Goal: Task Accomplishment & Management: Manage account settings

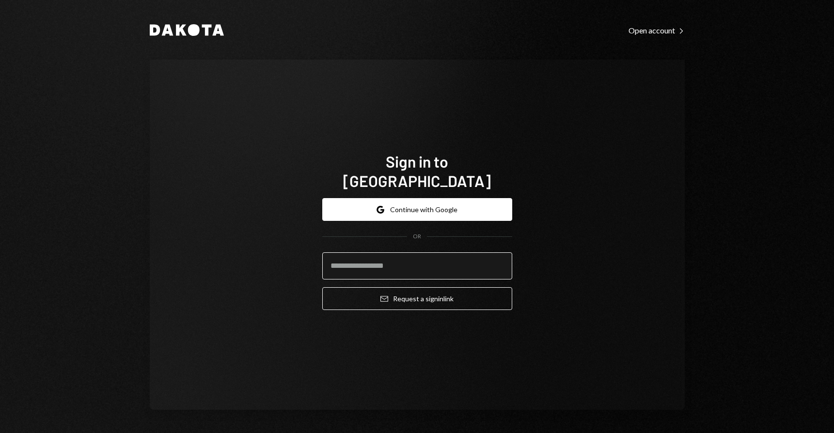
click at [406, 254] on input "email" at bounding box center [417, 265] width 190 height 27
click at [433, 190] on div "Google Continue with Google OR Email Request a sign in link" at bounding box center [417, 253] width 190 height 127
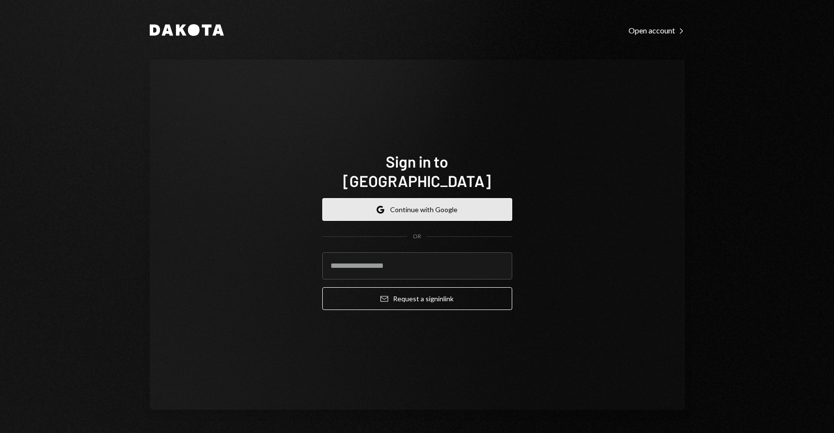
click at [426, 198] on button "Google Continue with Google" at bounding box center [417, 209] width 190 height 23
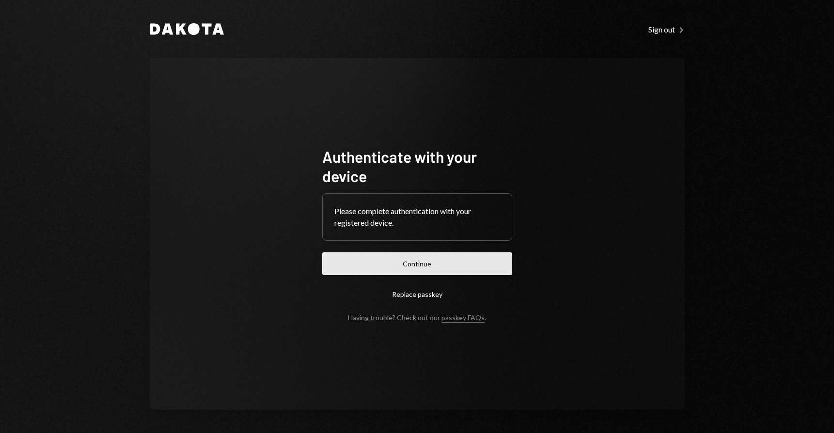
click at [397, 264] on button "Continue" at bounding box center [417, 263] width 190 height 23
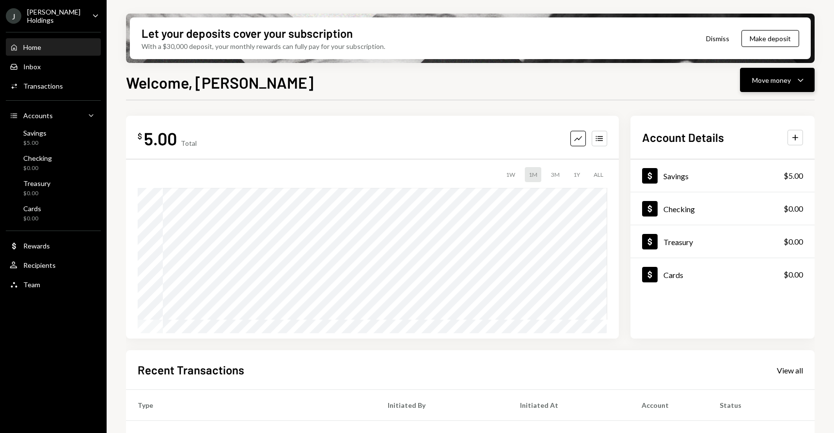
click at [777, 81] on div "Move money" at bounding box center [771, 80] width 39 height 10
click at [750, 148] on div "Deposit" at bounding box center [769, 153] width 71 height 10
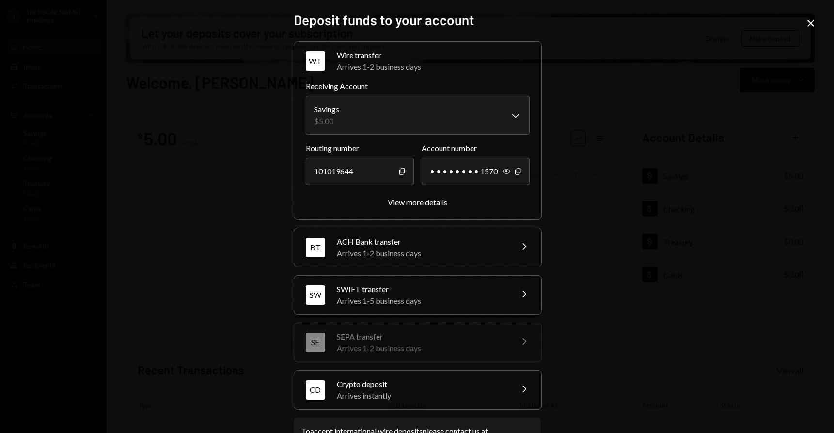
scroll to position [39, 0]
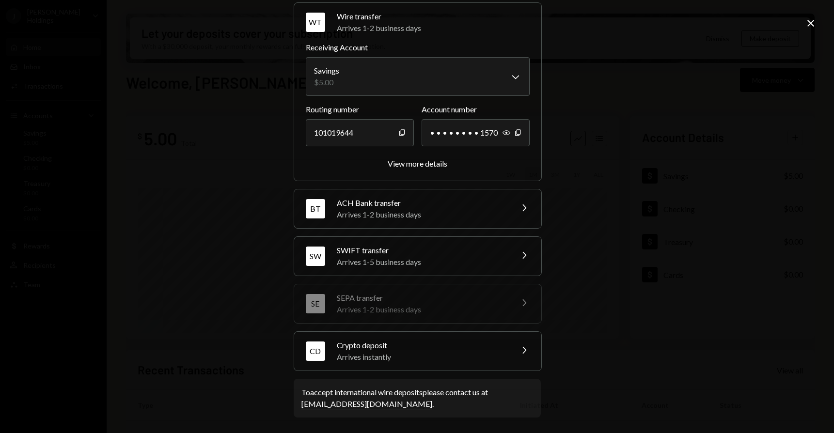
click at [390, 350] on div "Crypto deposit" at bounding box center [422, 346] width 170 height 12
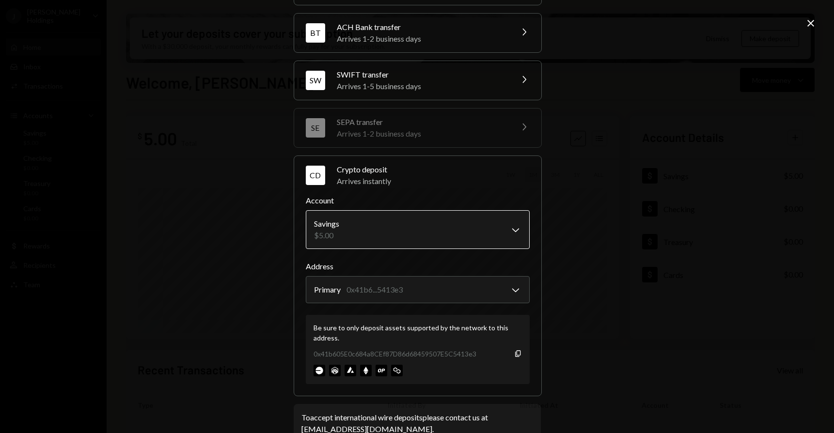
scroll to position [100, 0]
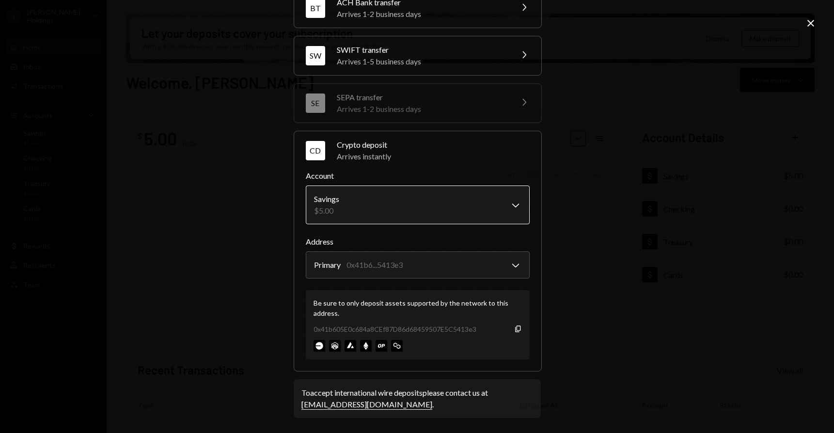
click at [420, 202] on body "J Jaggie Holdings Caret Down Home Home Inbox Inbox Activities Transactions Acco…" at bounding box center [417, 216] width 834 height 433
click at [407, 274] on body "J Jaggie Holdings Caret Down Home Home Inbox Inbox Activities Transactions Acco…" at bounding box center [417, 216] width 834 height 433
click at [515, 327] on icon "Copy" at bounding box center [518, 329] width 8 height 8
click at [163, 202] on div "**********" at bounding box center [417, 216] width 834 height 433
click at [805, 28] on icon "Close" at bounding box center [811, 23] width 12 height 12
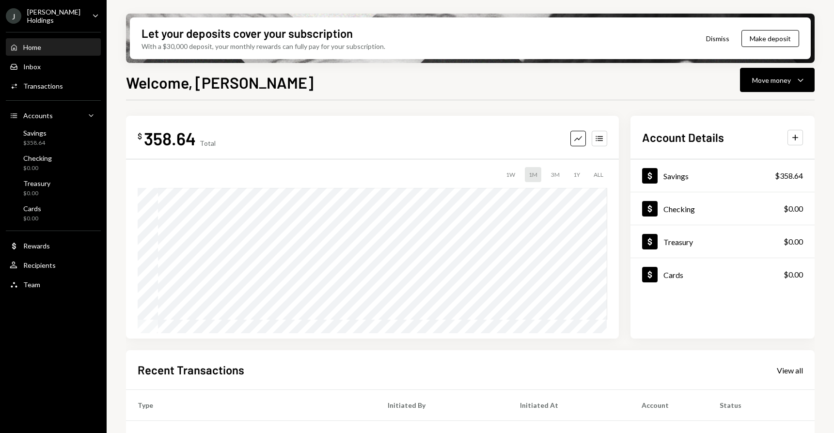
click at [84, 17] on div "J Jaggie Holdings Caret Down" at bounding box center [53, 16] width 107 height 16
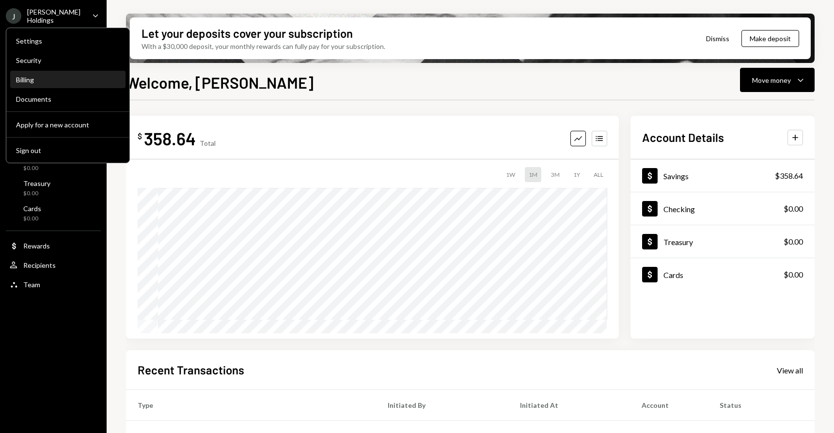
click at [34, 80] on div "Billing" at bounding box center [68, 80] width 104 height 8
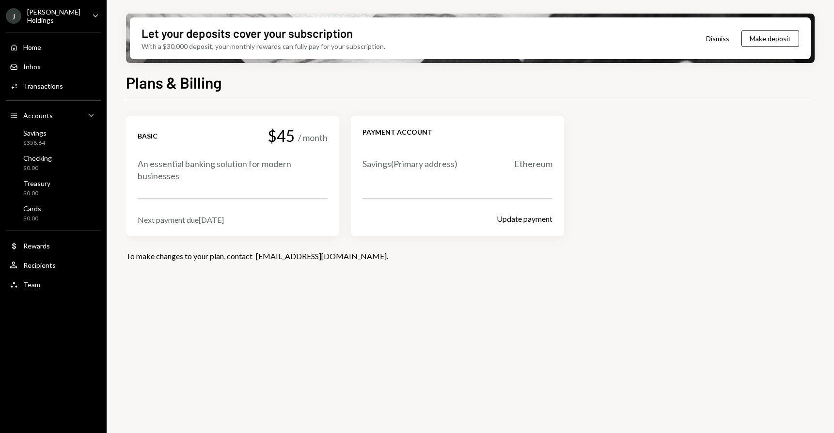
click at [515, 221] on button "Update payment" at bounding box center [525, 219] width 56 height 10
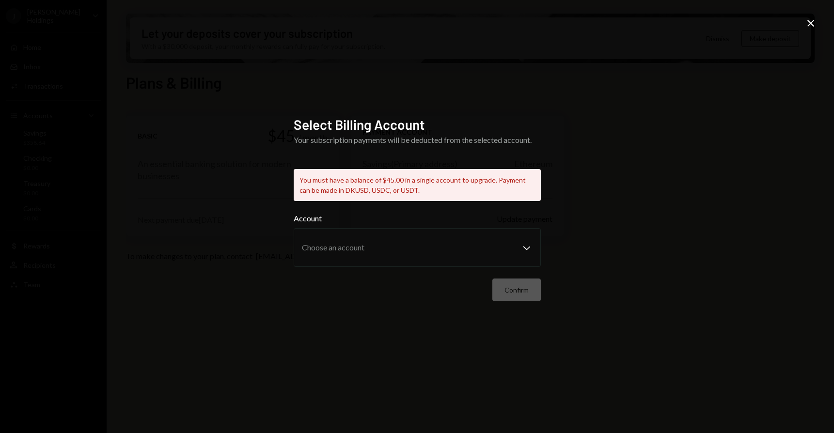
click at [653, 157] on div "Select Billing Account Your subscription payments will be deducted from the sel…" at bounding box center [417, 216] width 834 height 433
click at [812, 20] on icon "Close" at bounding box center [811, 23] width 12 height 12
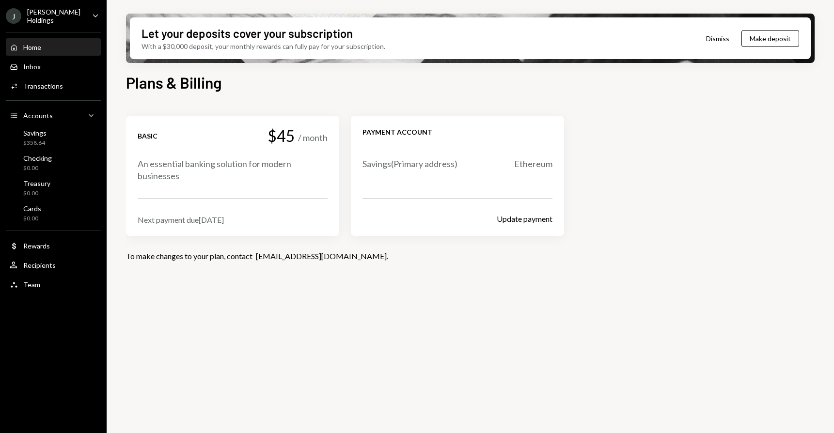
click at [48, 41] on div "Home Home" at bounding box center [53, 47] width 87 height 16
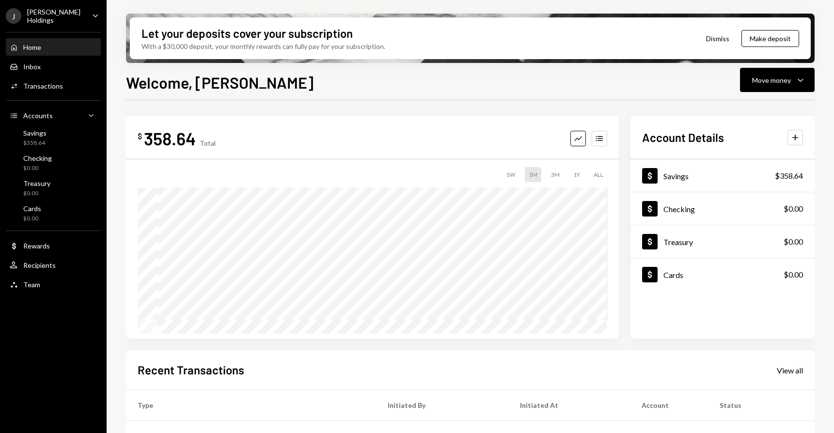
scroll to position [89, 0]
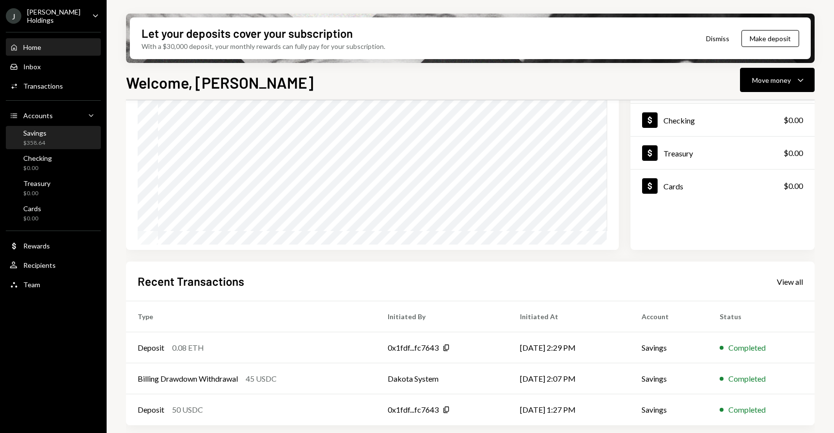
click at [72, 140] on div "Savings $358.64" at bounding box center [53, 138] width 87 height 18
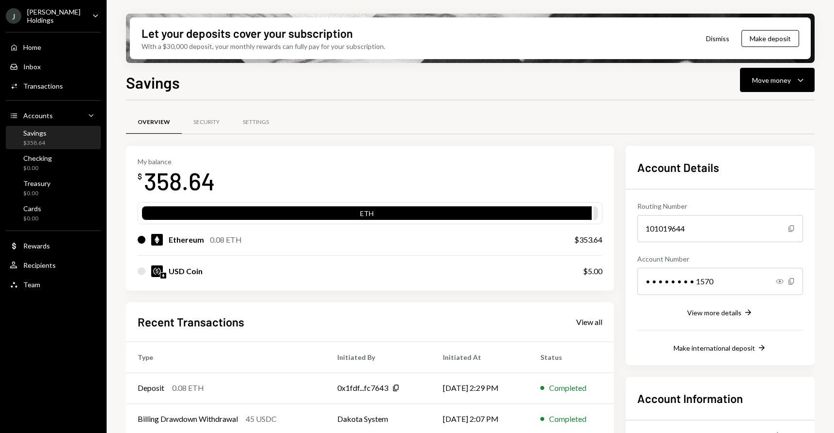
click at [217, 241] on div "0.08 ETH" at bounding box center [226, 240] width 32 height 12
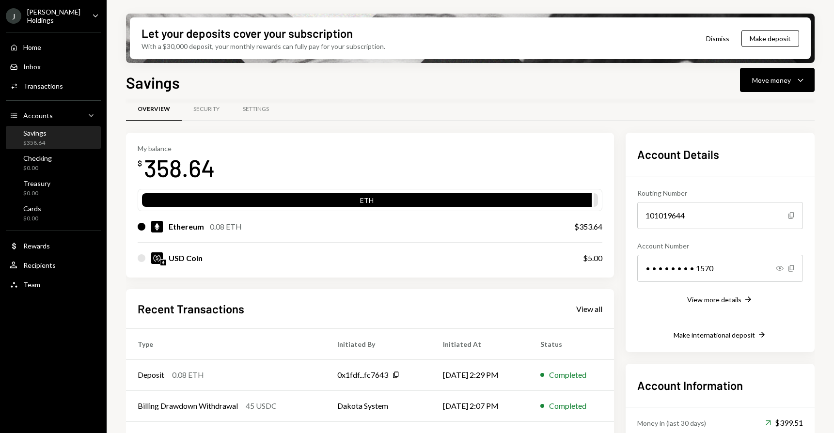
scroll to position [16, 0]
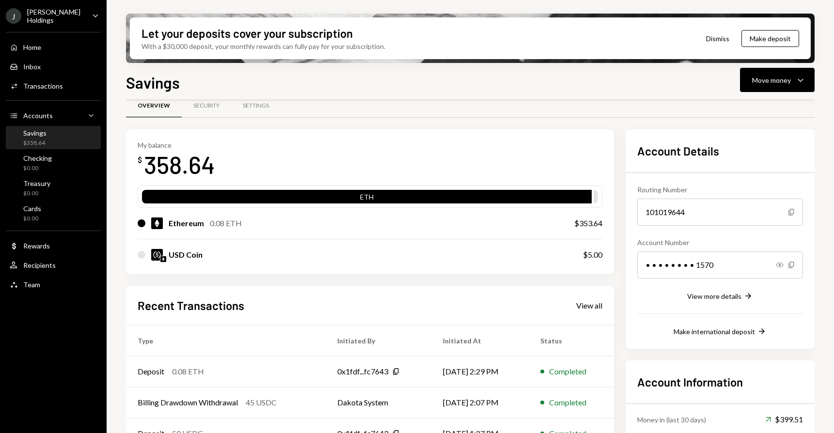
click at [172, 211] on div "Ethereum 0.08 ETH $353.64" at bounding box center [370, 223] width 465 height 31
click at [159, 221] on img at bounding box center [157, 224] width 12 height 12
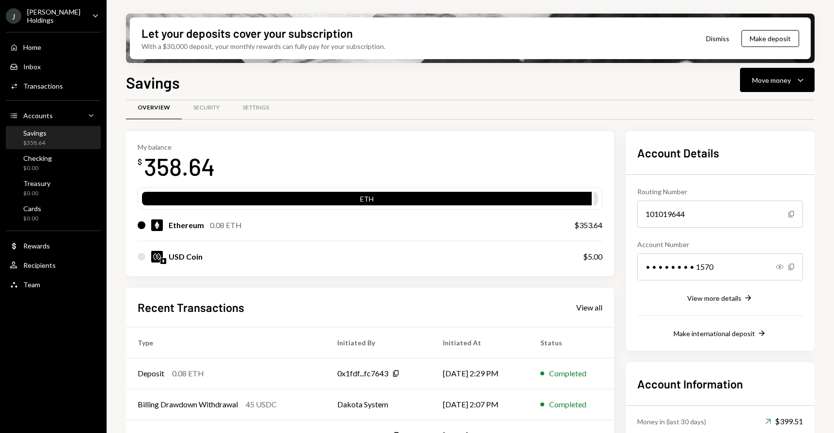
scroll to position [0, 0]
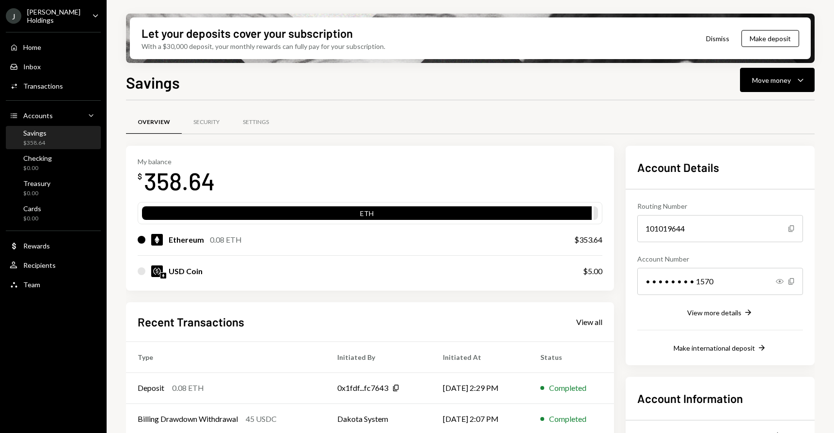
click at [344, 216] on div "ETH" at bounding box center [367, 215] width 450 height 14
click at [380, 215] on div "ETH" at bounding box center [367, 215] width 450 height 14
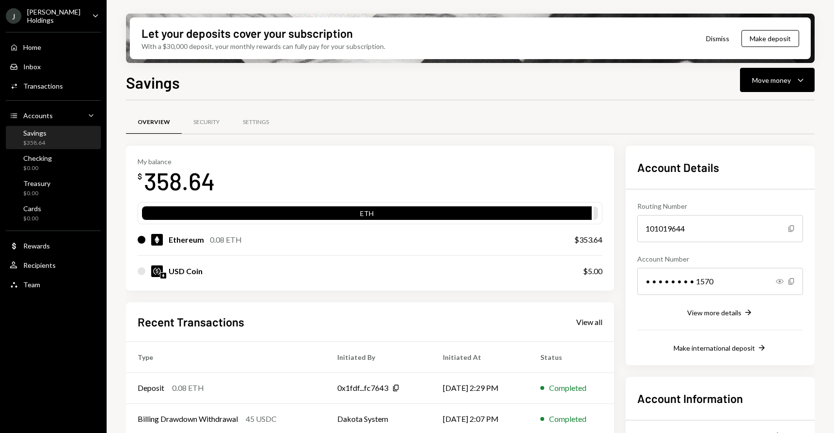
click at [187, 234] on div "Ethereum" at bounding box center [186, 240] width 35 height 12
click at [760, 75] on div "Move money Caret Down" at bounding box center [777, 80] width 50 height 12
click at [753, 133] on div "Transfer" at bounding box center [769, 131] width 71 height 10
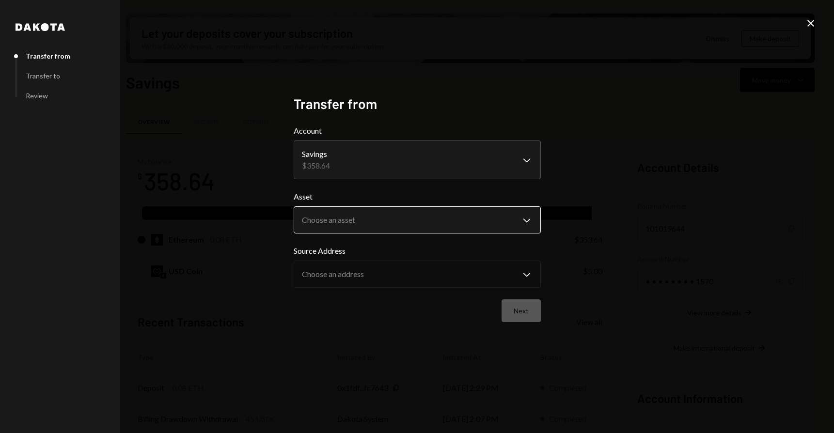
click at [338, 210] on body "J Jaggie Holdings Caret Down Home Home Inbox Inbox Activities Transactions Acco…" at bounding box center [417, 216] width 834 height 433
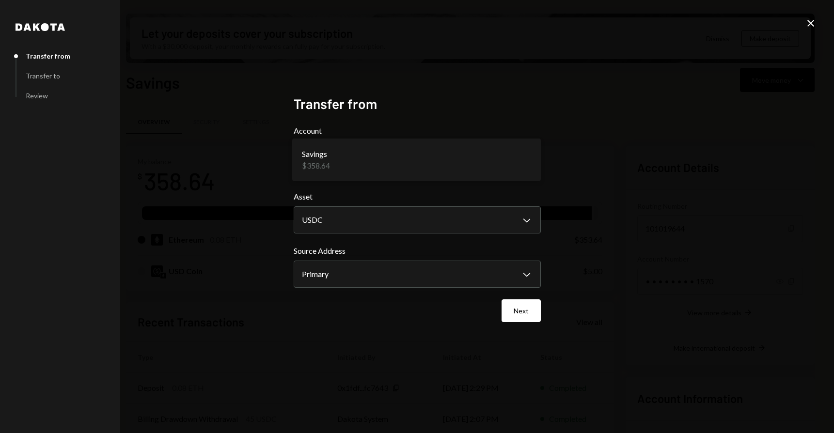
click at [336, 169] on body "J Jaggie Holdings Caret Down Home Home Inbox Inbox Activities Transactions Acco…" at bounding box center [417, 216] width 834 height 433
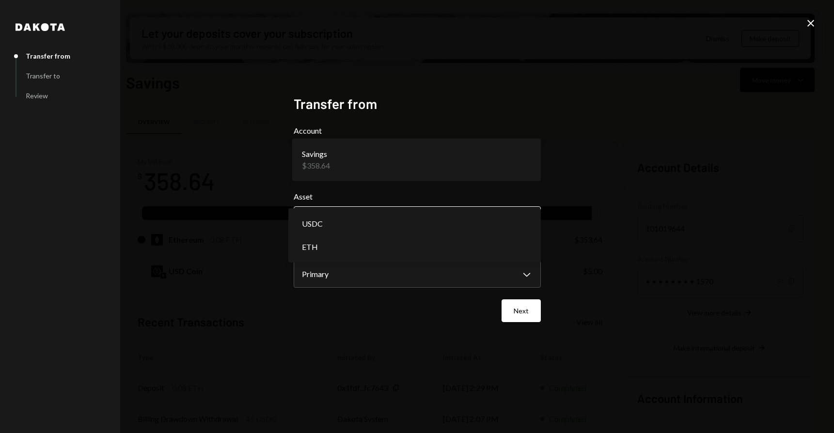
click at [338, 218] on body "J Jaggie Holdings Caret Down Home Home Inbox Inbox Activities Transactions Acco…" at bounding box center [417, 216] width 834 height 433
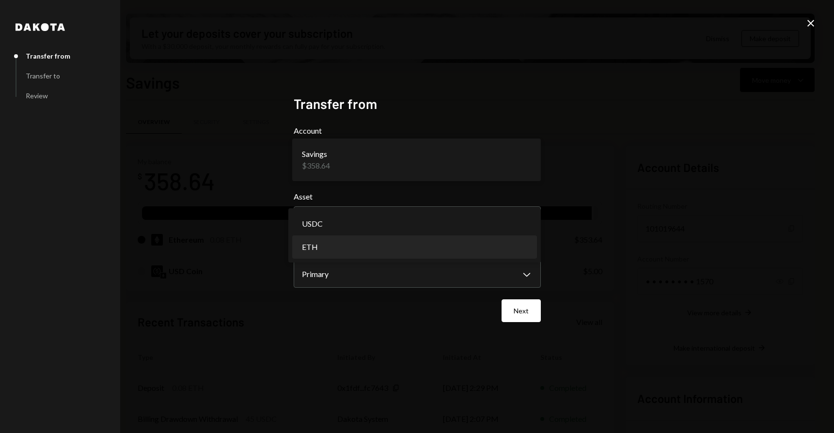
select select "***"
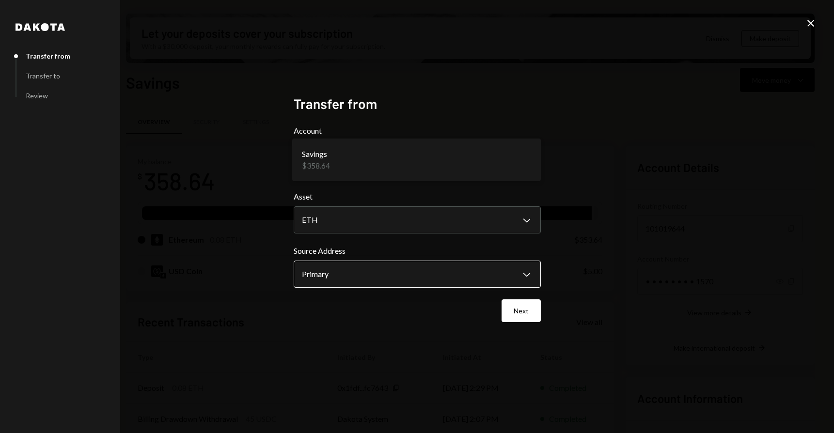
click at [332, 267] on body "J Jaggie Holdings Caret Down Home Home Inbox Inbox Activities Transactions Acco…" at bounding box center [417, 216] width 834 height 433
click at [515, 313] on button "Next" at bounding box center [520, 310] width 39 height 23
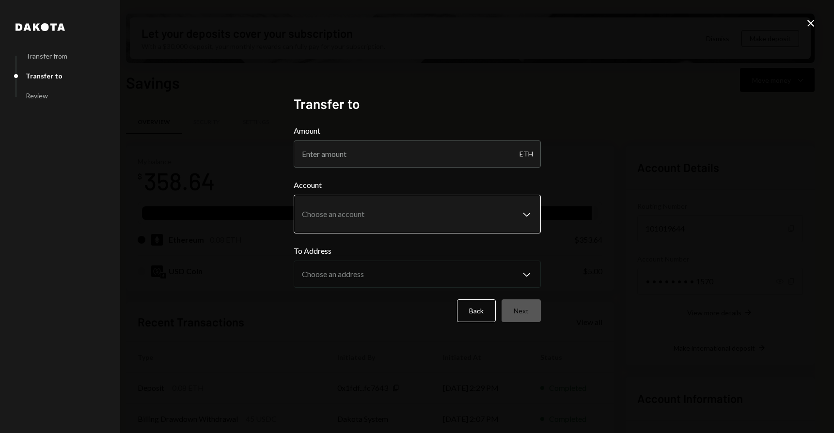
click at [363, 214] on body "J Jaggie Holdings Caret Down Home Home Inbox Inbox Activities Transactions Acco…" at bounding box center [417, 216] width 834 height 433
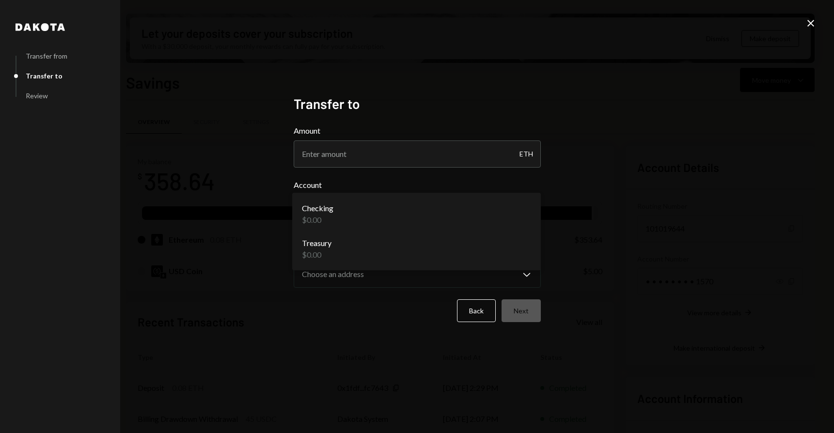
select select "**********"
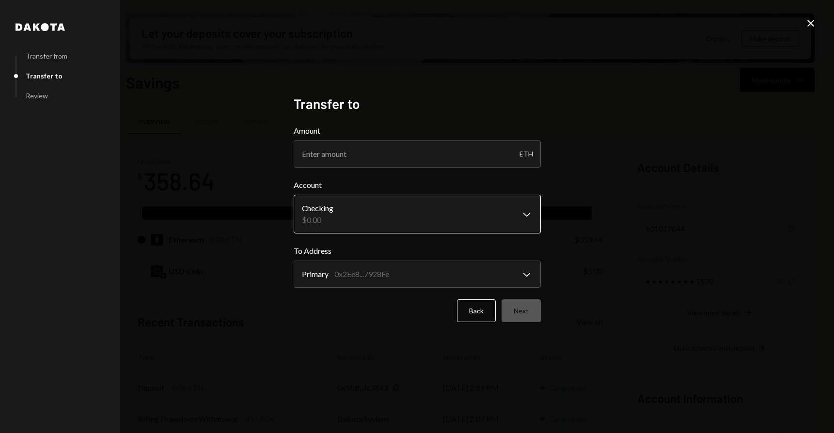
click at [364, 219] on body "J Jaggie Holdings Caret Down Home Home Inbox Inbox Activities Transactions Acco…" at bounding box center [417, 216] width 834 height 433
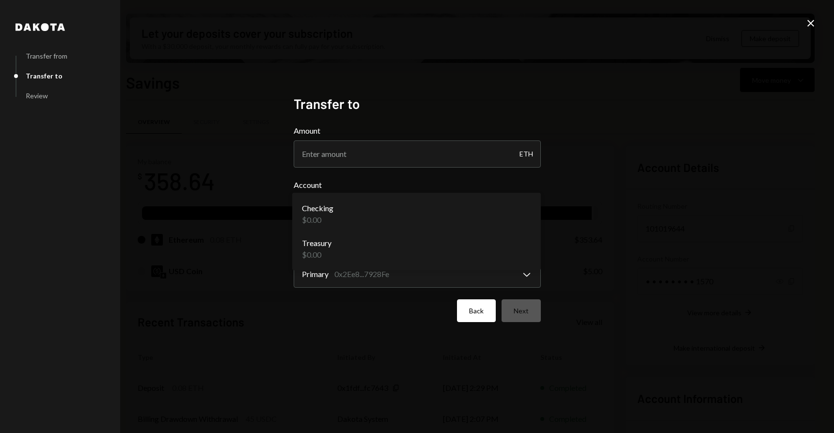
click at [477, 317] on button "Back" at bounding box center [476, 310] width 39 height 23
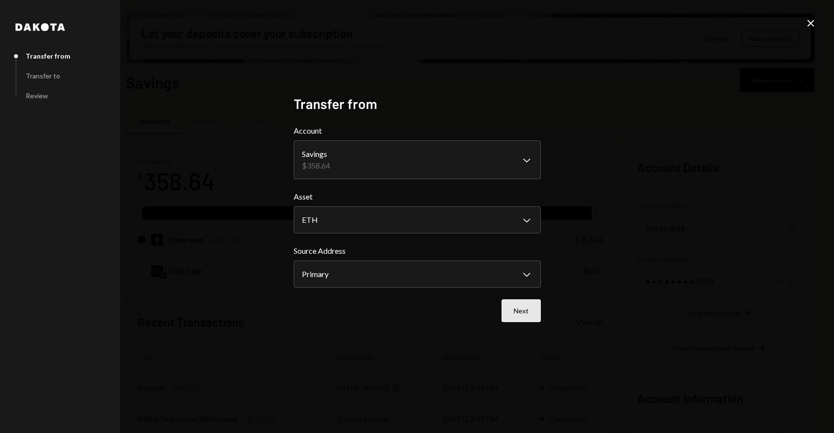
click at [536, 309] on button "Next" at bounding box center [520, 310] width 39 height 23
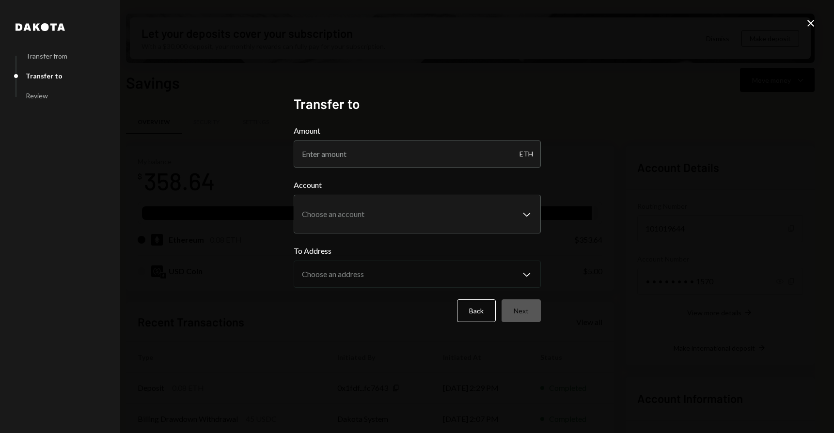
click at [812, 24] on icon at bounding box center [810, 23] width 7 height 7
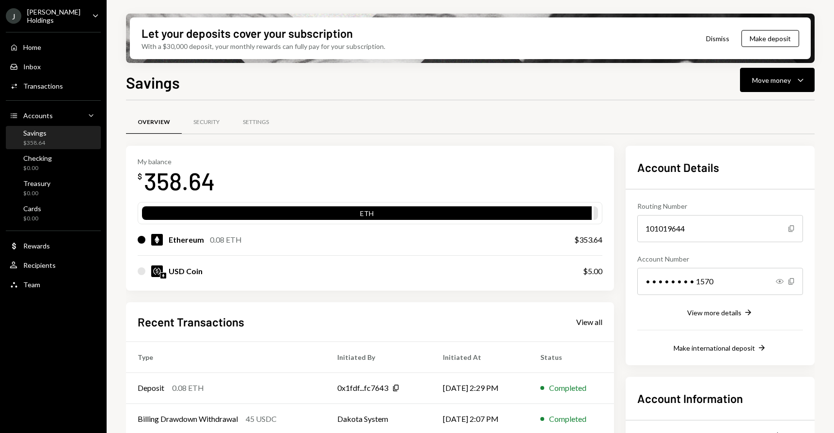
click at [780, 94] on div "Savings Move money Caret Down Overview Security Settings My balance $ 358.64 ET…" at bounding box center [470, 281] width 688 height 420
click at [783, 87] on button "Move money Caret Down" at bounding box center [777, 80] width 75 height 24
click at [761, 181] on div "Swap stablecoins" at bounding box center [769, 183] width 71 height 10
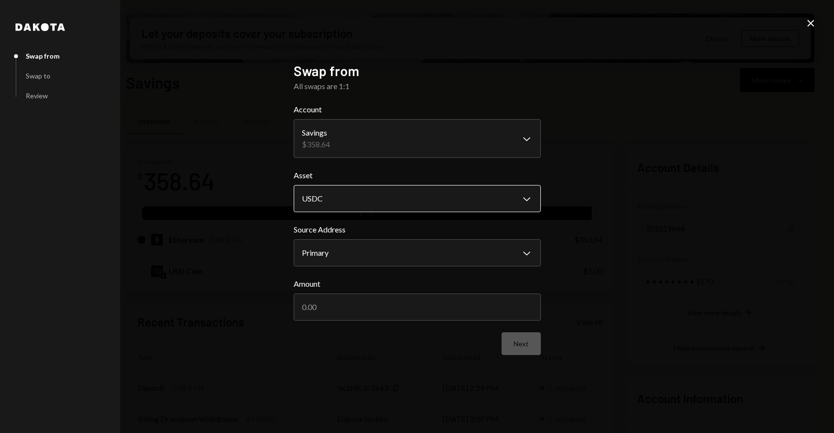
click at [387, 195] on body "J Jaggie Holdings Caret Down Home Home Inbox Inbox Activities Transactions Acco…" at bounding box center [417, 216] width 834 height 433
click at [397, 152] on body "J Jaggie Holdings Caret Down Home Home Inbox Inbox Activities Transactions Acco…" at bounding box center [417, 216] width 834 height 433
click at [353, 255] on body "J Jaggie Holdings Caret Down Home Home Inbox Inbox Activities Transactions Acco…" at bounding box center [417, 216] width 834 height 433
click at [356, 311] on input "Amount" at bounding box center [417, 307] width 247 height 27
type input "350"
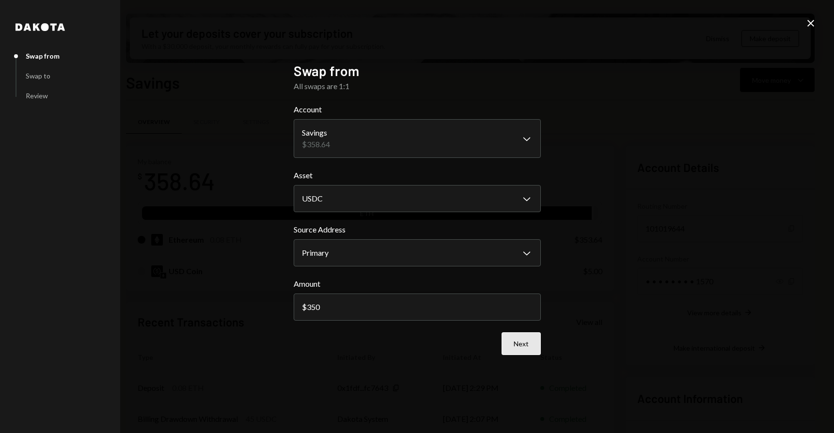
click at [528, 348] on button "Next" at bounding box center [520, 343] width 39 height 23
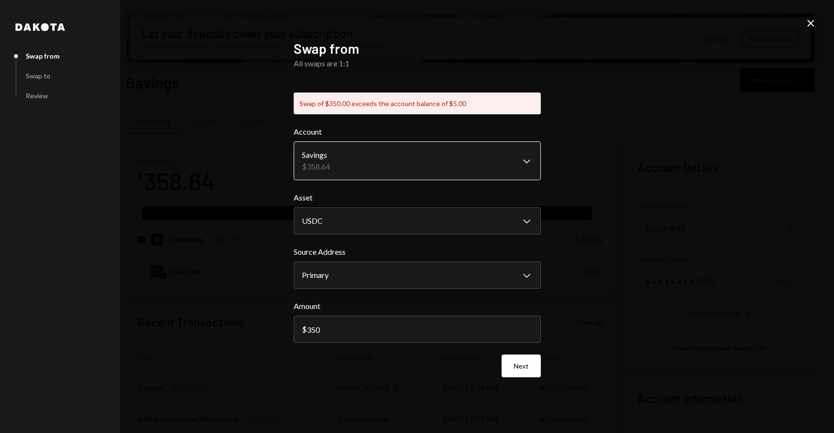
click at [419, 163] on body "J Jaggie Holdings Caret Down Home Home Inbox Inbox Activities Transactions Acco…" at bounding box center [417, 216] width 834 height 433
click at [173, 57] on div "**********" at bounding box center [417, 216] width 834 height 433
click at [806, 22] on icon "Close" at bounding box center [811, 23] width 12 height 12
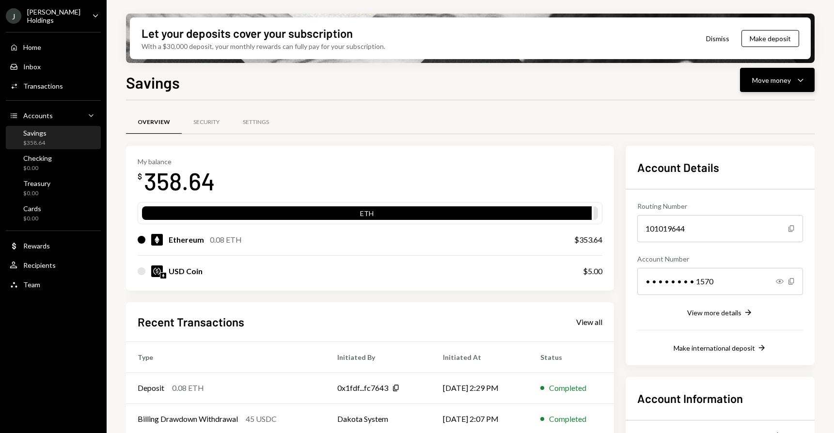
click at [771, 89] on button "Move money Caret Down" at bounding box center [777, 80] width 75 height 24
click at [751, 140] on div "Convert Transfer" at bounding box center [762, 131] width 97 height 22
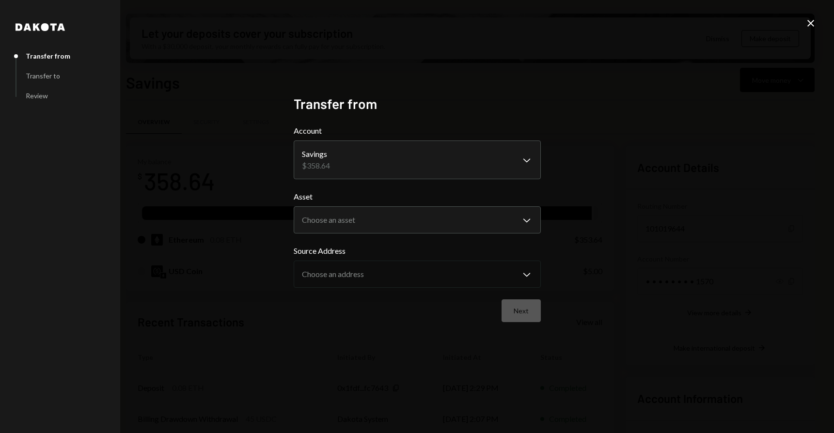
click at [813, 25] on icon "Close" at bounding box center [811, 23] width 12 height 12
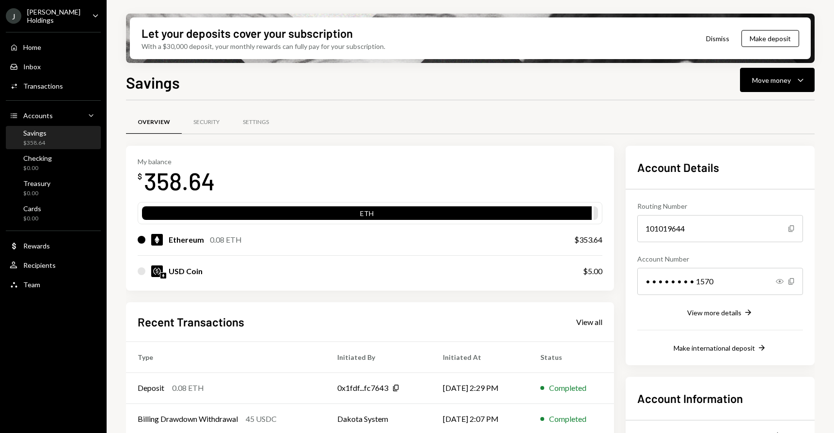
click at [243, 216] on div "ETH" at bounding box center [367, 215] width 450 height 14
click at [210, 243] on div "0.08 ETH" at bounding box center [226, 240] width 32 height 12
click at [139, 238] on div at bounding box center [142, 240] width 8 height 8
click at [174, 181] on div "358.64" at bounding box center [179, 181] width 71 height 31
click at [591, 238] on div "$353.64" at bounding box center [588, 240] width 28 height 12
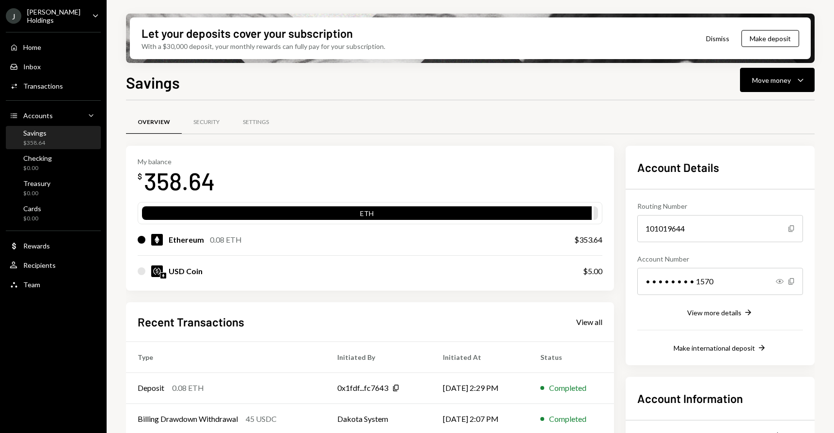
click at [511, 210] on div "ETH" at bounding box center [367, 215] width 450 height 14
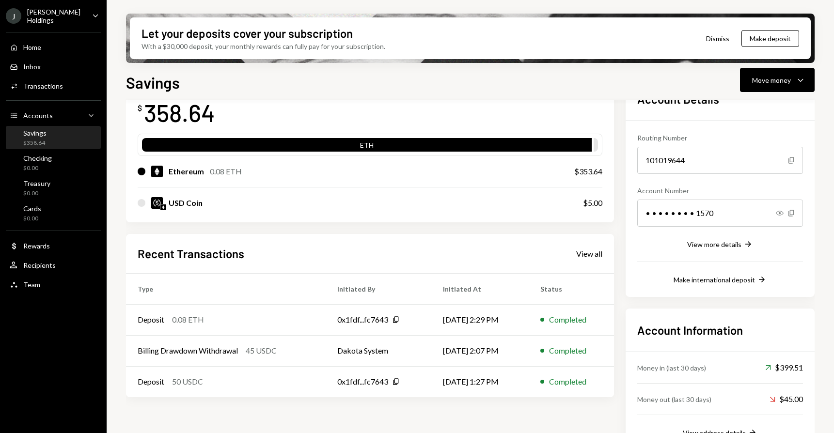
scroll to position [94, 0]
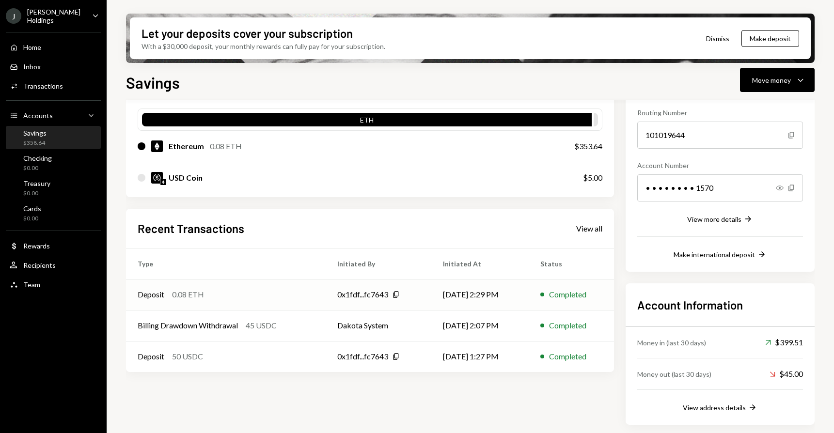
click at [355, 294] on div "0x1fdf...fc7643" at bounding box center [362, 295] width 51 height 12
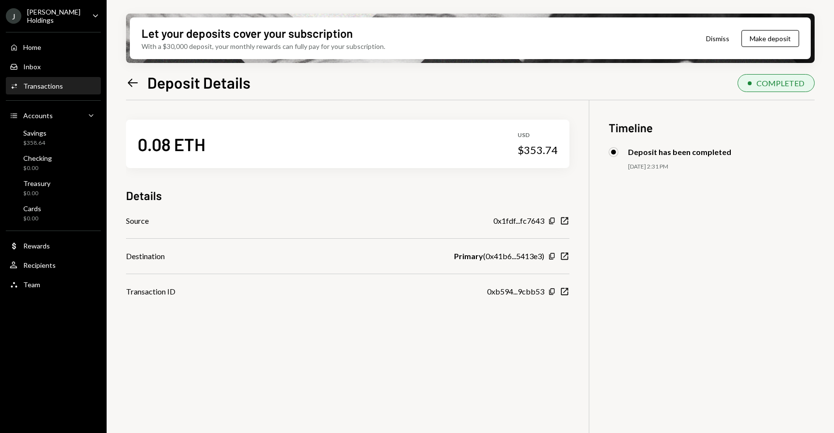
click at [128, 82] on icon at bounding box center [133, 82] width 10 height 8
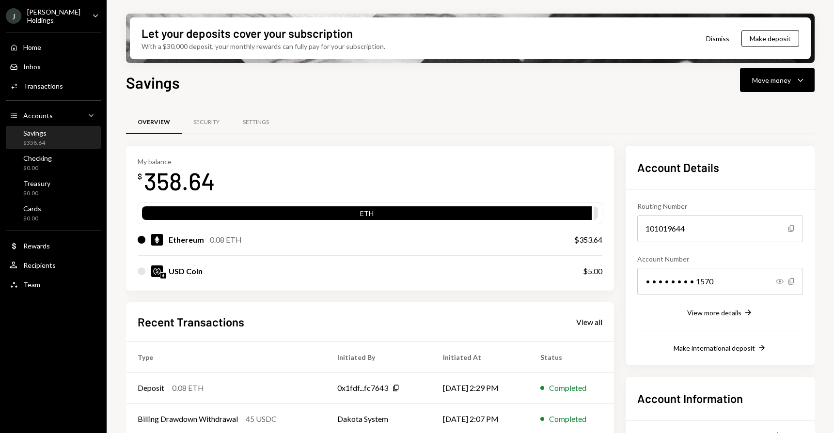
scroll to position [94, 0]
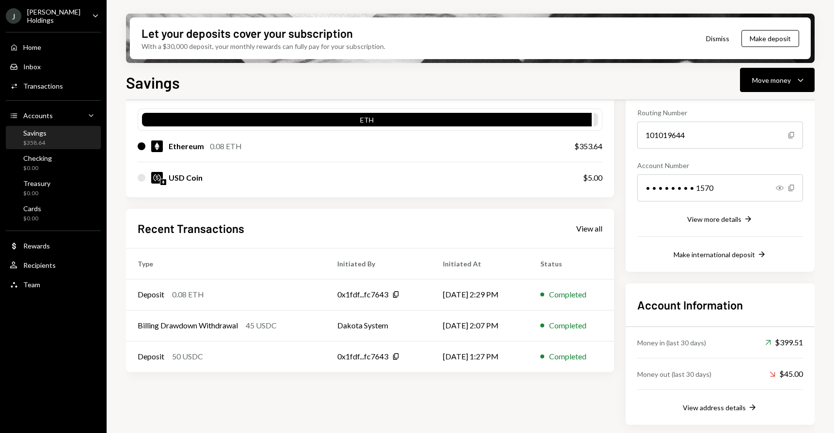
click at [779, 66] on div "Let your deposits cover your subscription With a $30,000 deposit, your monthly …" at bounding box center [470, 216] width 727 height 433
click at [770, 79] on div "Move money" at bounding box center [771, 80] width 39 height 10
click at [763, 128] on div "Transfer" at bounding box center [769, 131] width 71 height 10
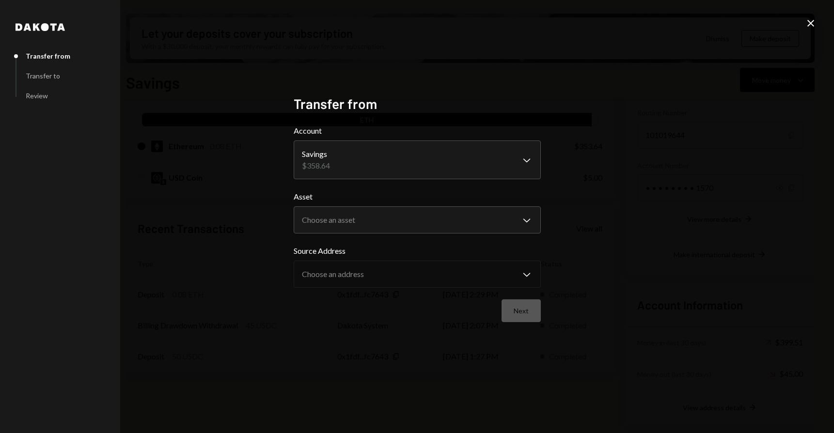
click at [367, 234] on form "**********" at bounding box center [417, 223] width 247 height 197
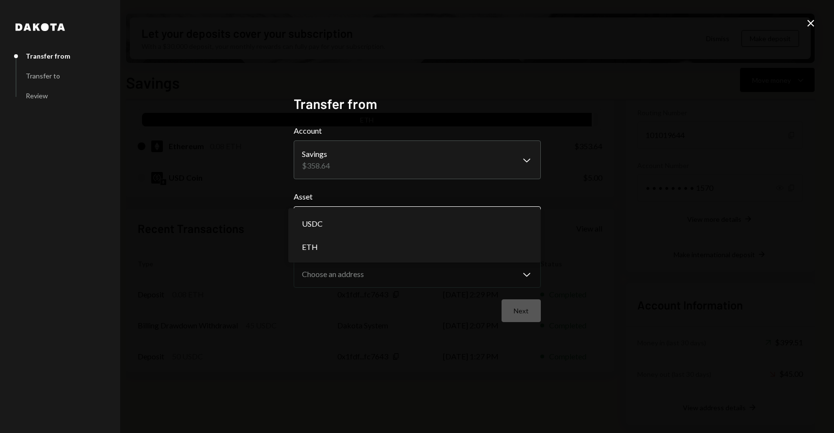
click at [369, 226] on body "J Jaggie Holdings Caret Down Home Home Inbox Inbox Activities Transactions Acco…" at bounding box center [417, 216] width 834 height 433
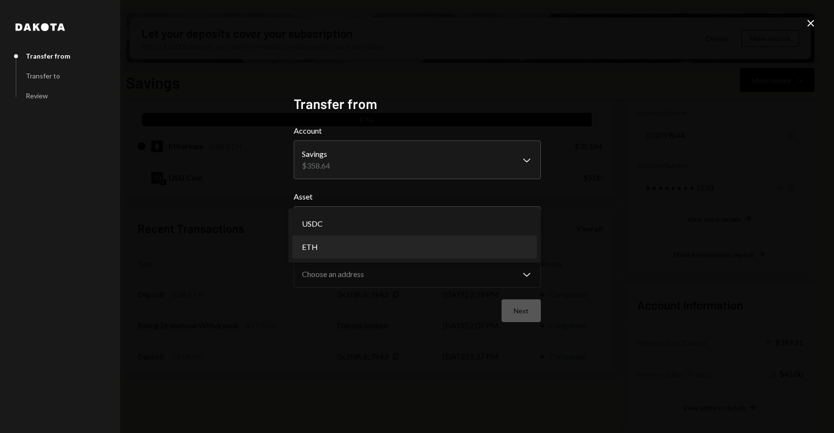
select select "***"
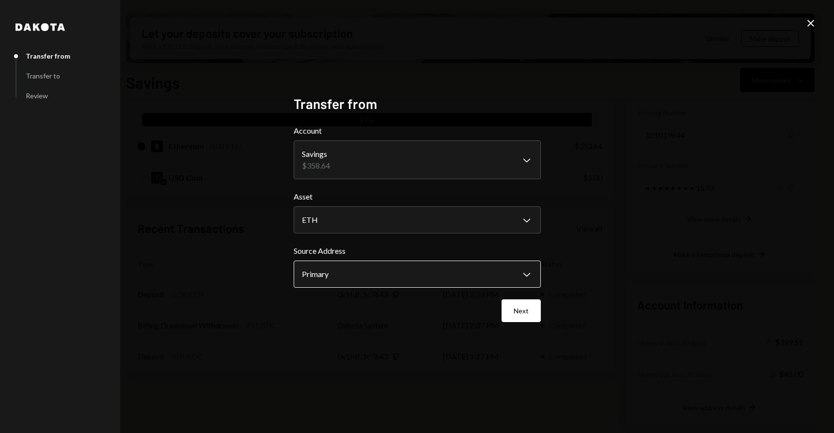
click at [357, 279] on body "J Jaggie Holdings Caret Down Home Home Inbox Inbox Activities Transactions Acco…" at bounding box center [417, 216] width 834 height 433
click at [527, 322] on div "**********" at bounding box center [417, 216] width 247 height 242
click at [516, 312] on button "Next" at bounding box center [520, 310] width 39 height 23
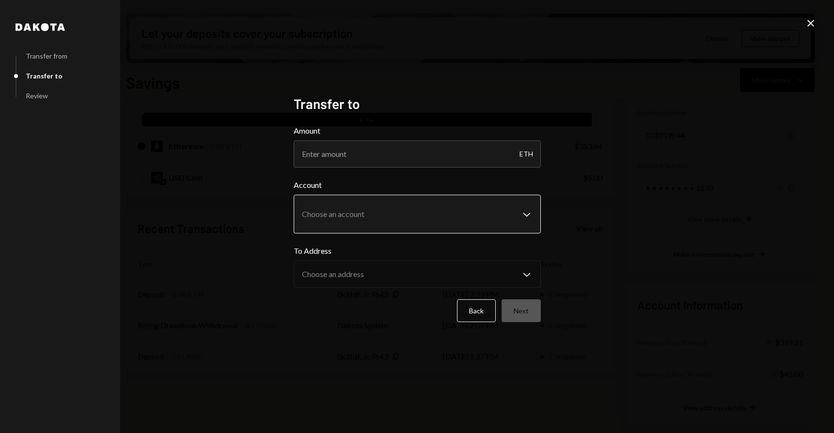
click at [388, 211] on body "J Jaggie Holdings Caret Down Home Home Inbox Inbox Activities Transactions Acco…" at bounding box center [417, 216] width 834 height 433
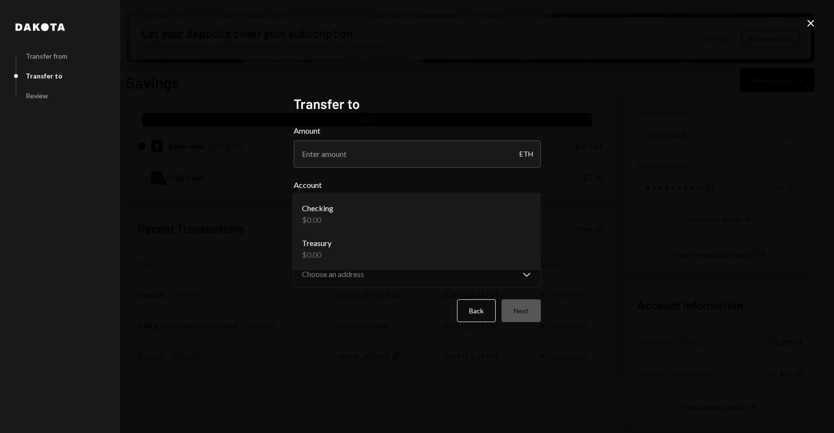
click at [632, 210] on div "**********" at bounding box center [417, 216] width 834 height 433
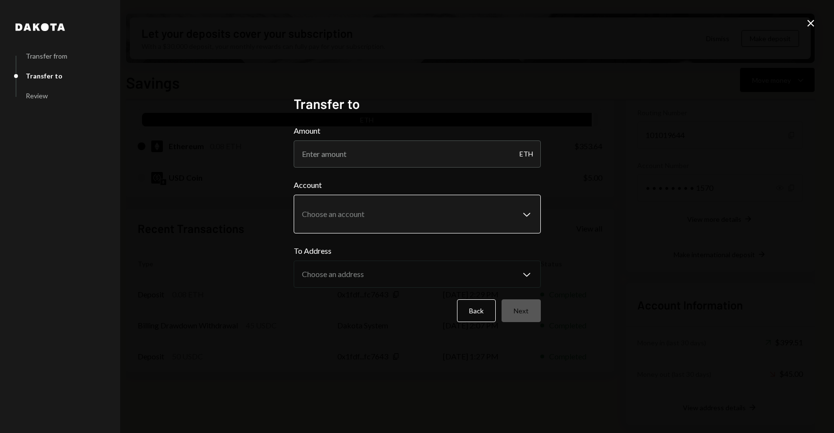
click at [491, 209] on body "J Jaggie Holdings Caret Down Home Home Inbox Inbox Activities Transactions Acco…" at bounding box center [417, 216] width 834 height 433
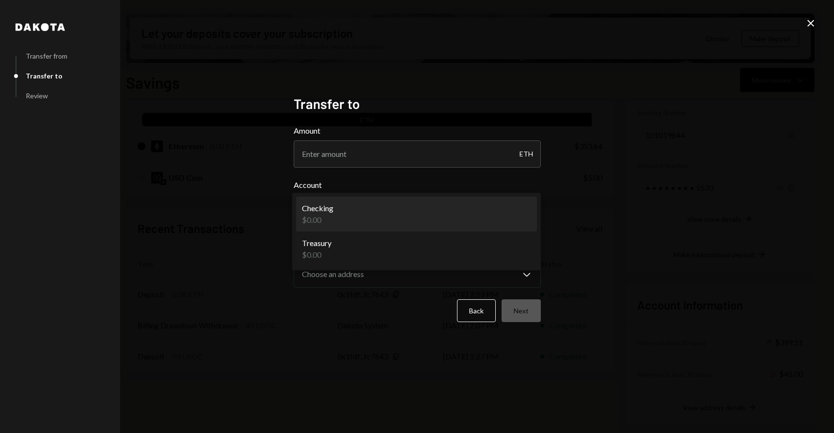
select select "**********"
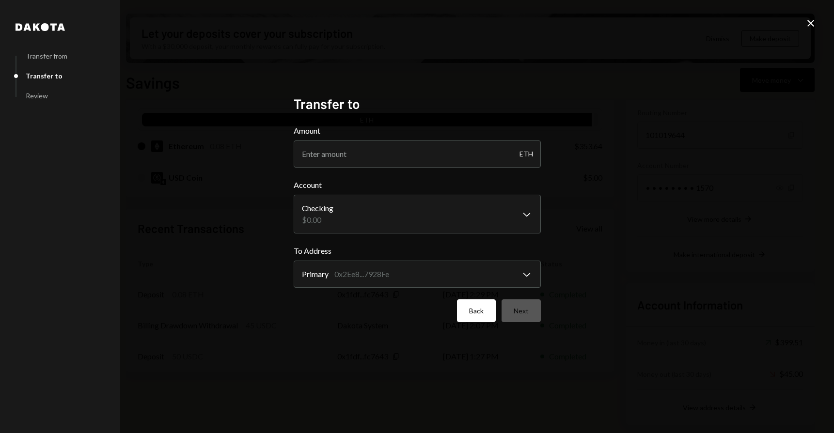
click at [469, 314] on button "Back" at bounding box center [476, 310] width 39 height 23
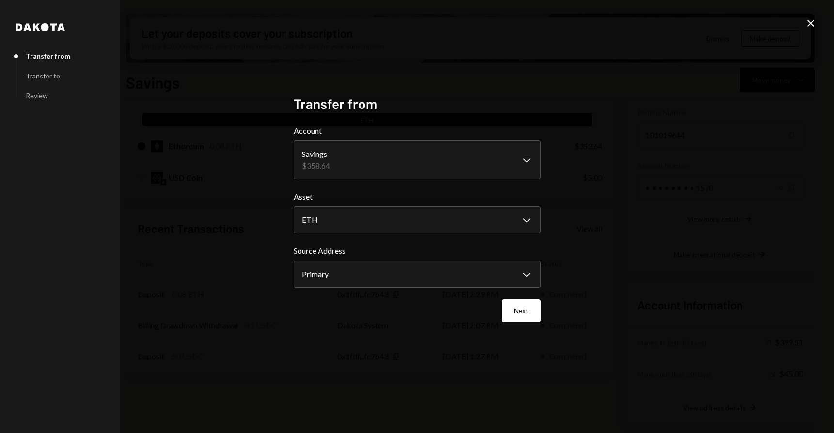
click at [809, 24] on icon at bounding box center [810, 23] width 7 height 7
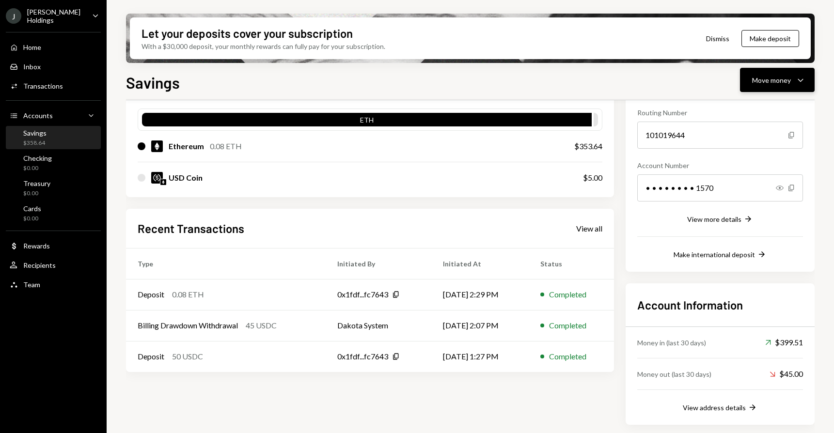
click at [769, 81] on div "Move money" at bounding box center [771, 80] width 39 height 10
click at [756, 115] on div "Withdraw Send" at bounding box center [762, 109] width 97 height 22
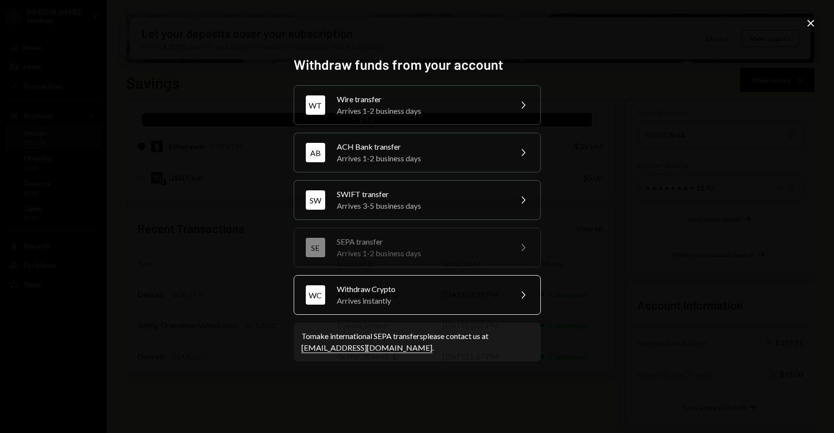
click at [410, 281] on div "WC Withdraw Crypto Arrives instantly Chevron Right" at bounding box center [417, 295] width 247 height 40
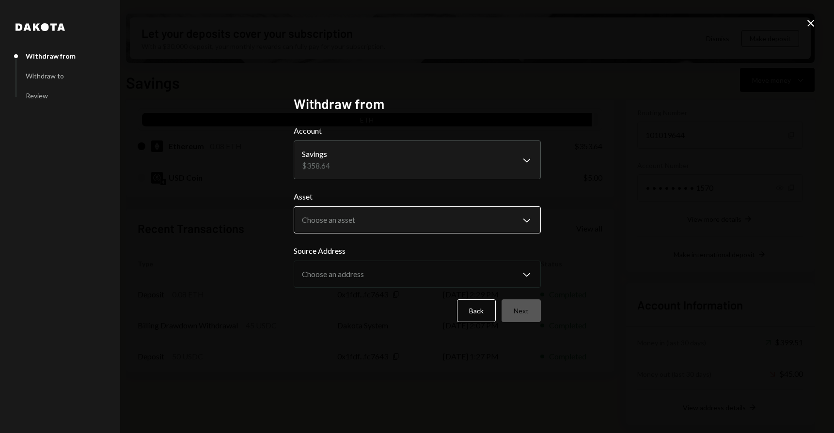
click at [355, 224] on body "J Jaggie Holdings Caret Down Home Home Inbox Inbox Activities Transactions Acco…" at bounding box center [417, 216] width 834 height 433
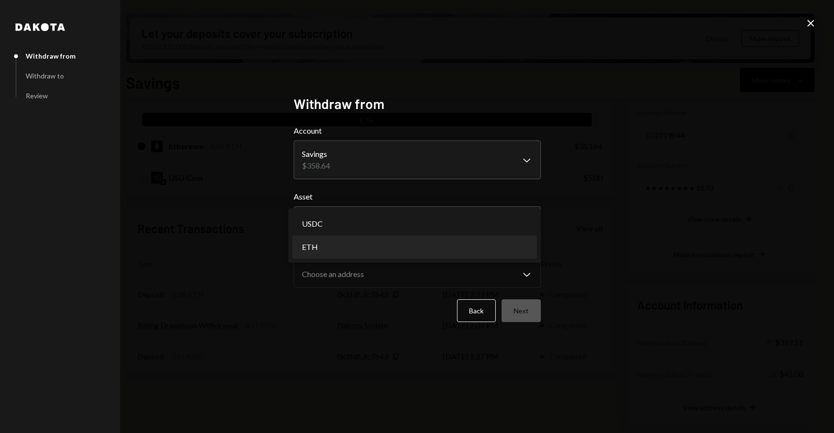
select select "***"
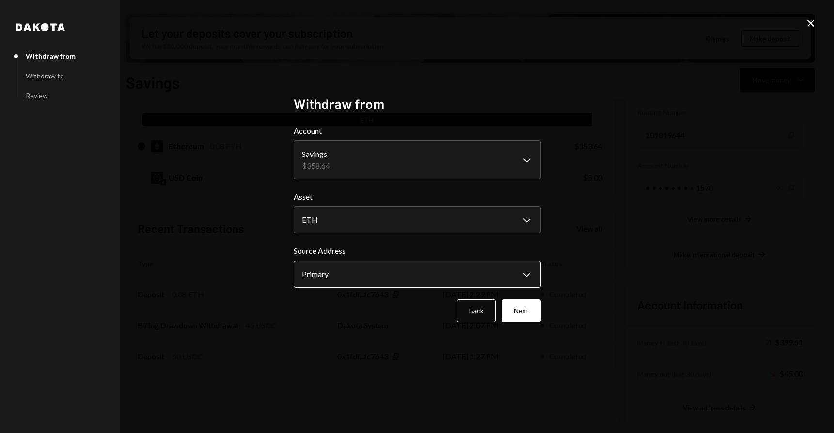
click at [345, 284] on body "J Jaggie Holdings Caret Down Home Home Inbox Inbox Activities Transactions Acco…" at bounding box center [417, 216] width 834 height 433
click at [517, 304] on button "Next" at bounding box center [520, 310] width 39 height 23
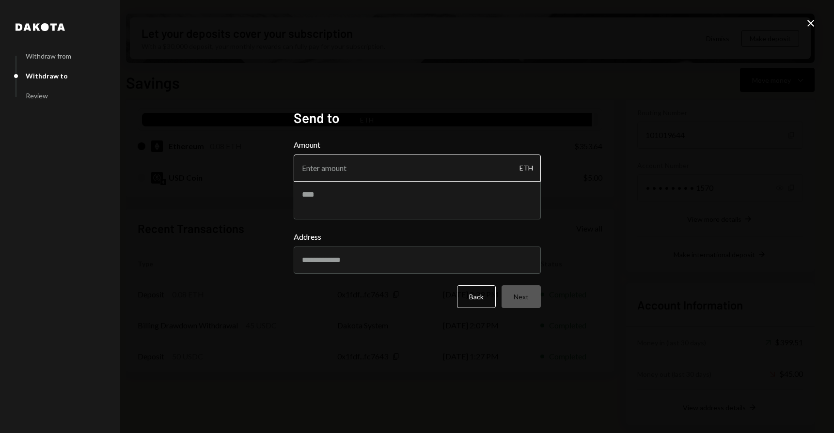
click at [373, 171] on input "Amount" at bounding box center [417, 168] width 247 height 27
type input "3"
type input ".08"
click at [700, 188] on div "Dakota Withdraw from Withdraw to Review Send to Amount .08 ETH Address Back Nex…" at bounding box center [417, 216] width 834 height 433
click at [364, 258] on input "Address" at bounding box center [417, 260] width 247 height 27
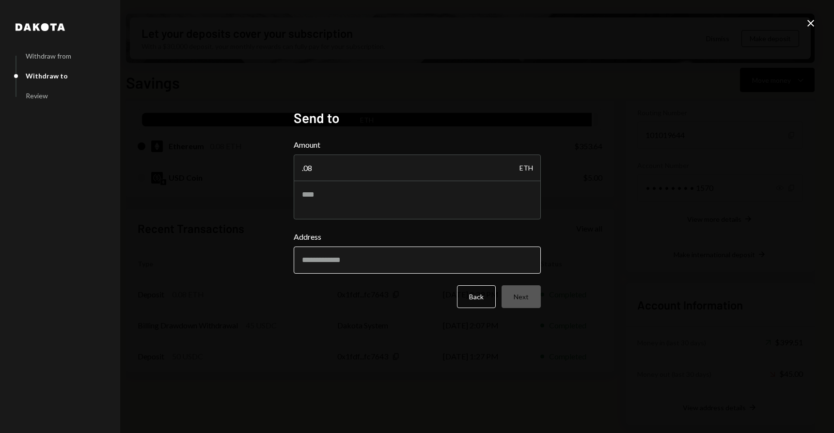
paste input "**********"
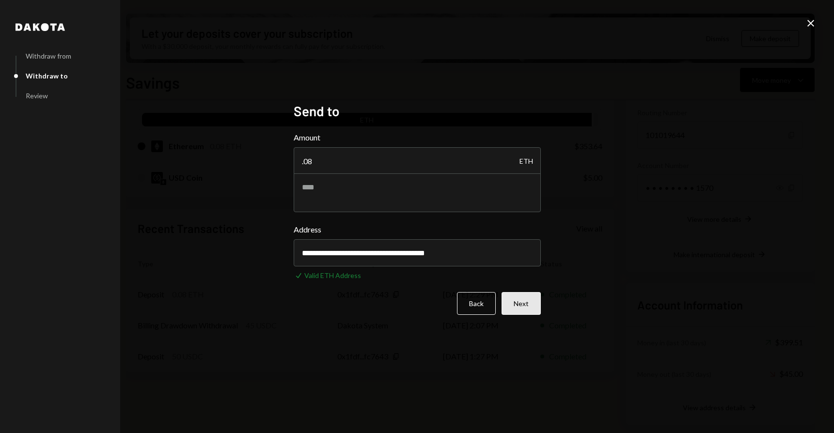
type input "**********"
click at [528, 307] on button "Next" at bounding box center [520, 303] width 39 height 23
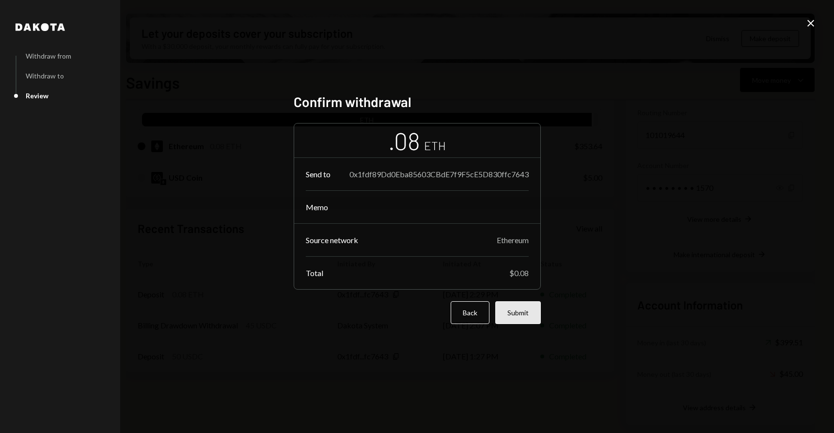
click at [528, 313] on button "Submit" at bounding box center [518, 312] width 46 height 23
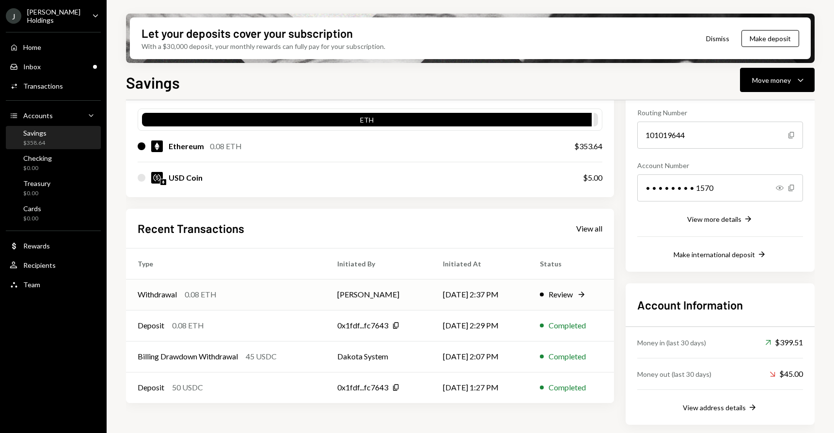
click at [575, 297] on div "Review Right Arrow" at bounding box center [571, 295] width 62 height 12
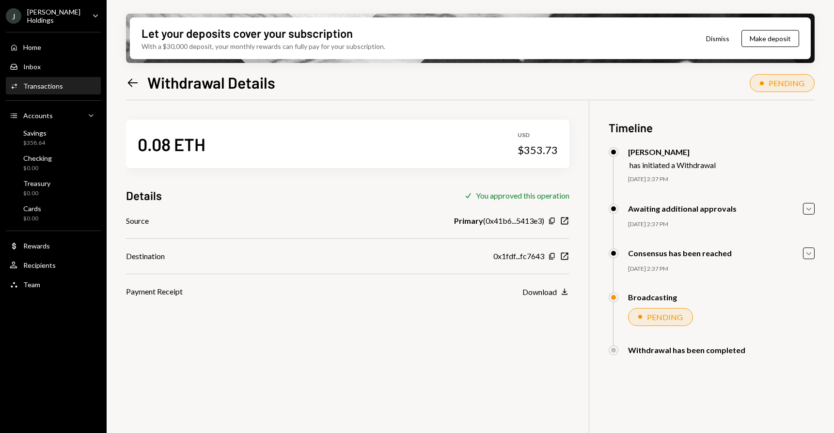
click at [132, 79] on icon "Left Arrow" at bounding box center [133, 83] width 14 height 14
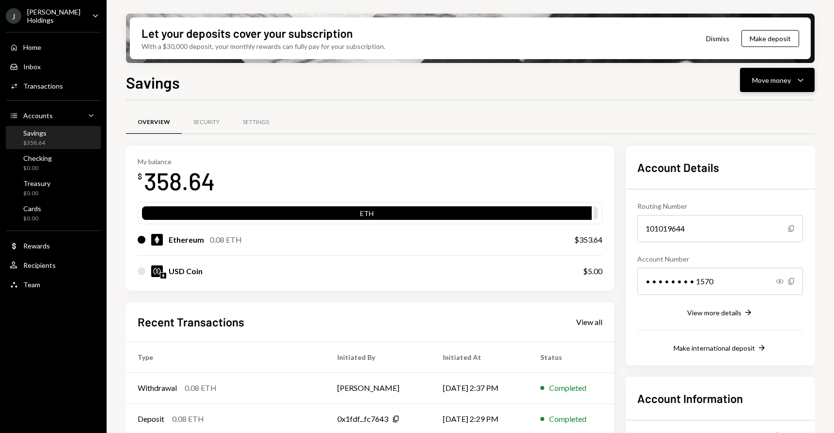
click at [768, 77] on div "Move money" at bounding box center [771, 80] width 39 height 10
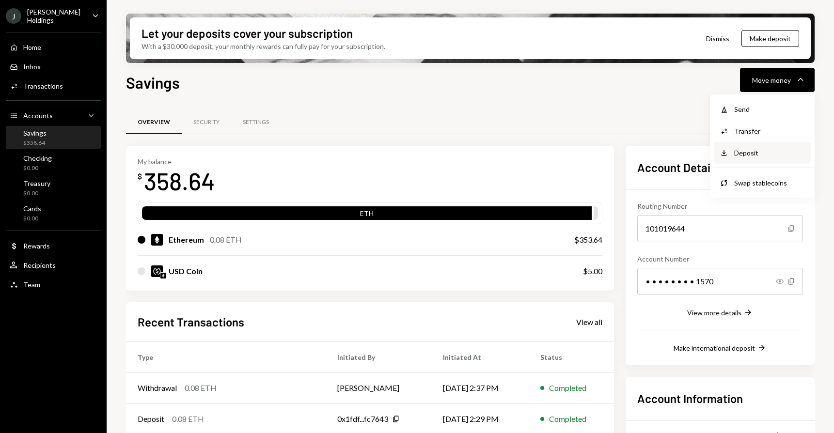
click at [762, 154] on div "Deposit" at bounding box center [769, 153] width 71 height 10
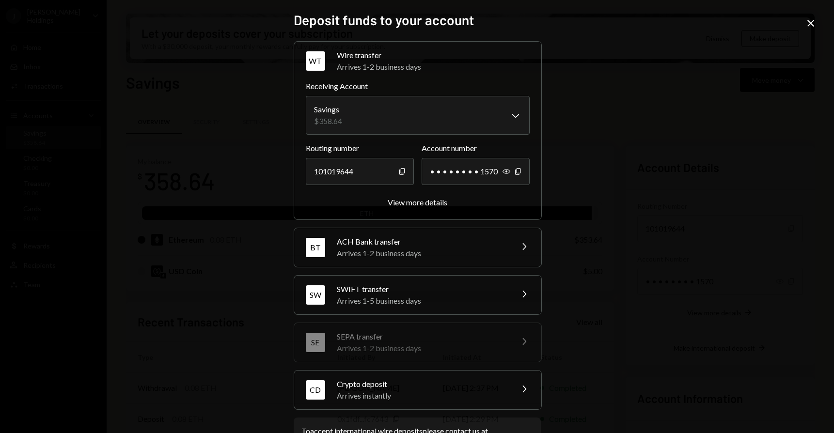
scroll to position [39, 0]
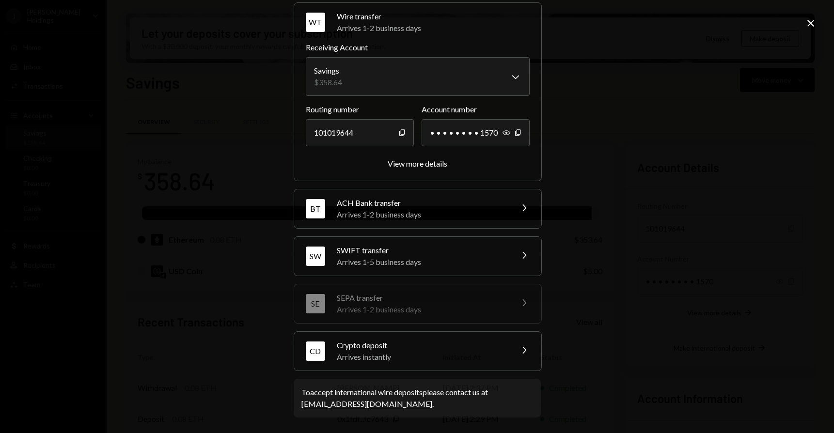
click at [447, 352] on div "Arrives instantly" at bounding box center [422, 357] width 170 height 12
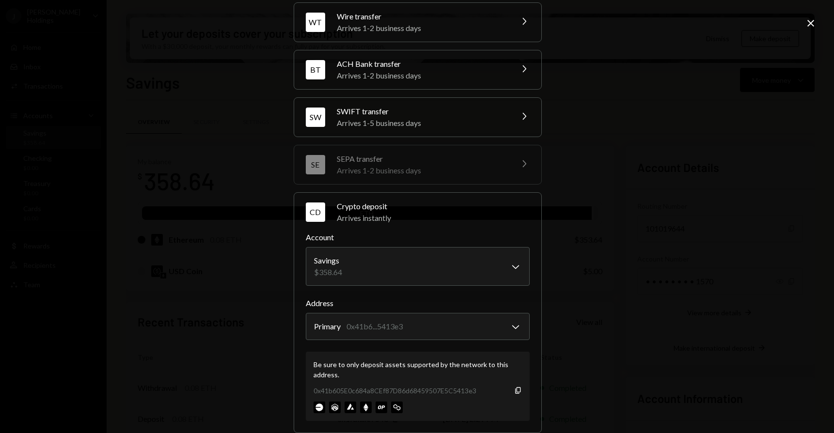
click at [507, 393] on div "0x41b605E0c684a8CEf87D86d68459507E5C5413e3 Copy" at bounding box center [417, 391] width 208 height 10
click at [515, 392] on icon "button" at bounding box center [517, 390] width 5 height 6
click at [180, 109] on div "**********" at bounding box center [417, 216] width 834 height 433
click at [812, 19] on icon "Close" at bounding box center [811, 23] width 12 height 12
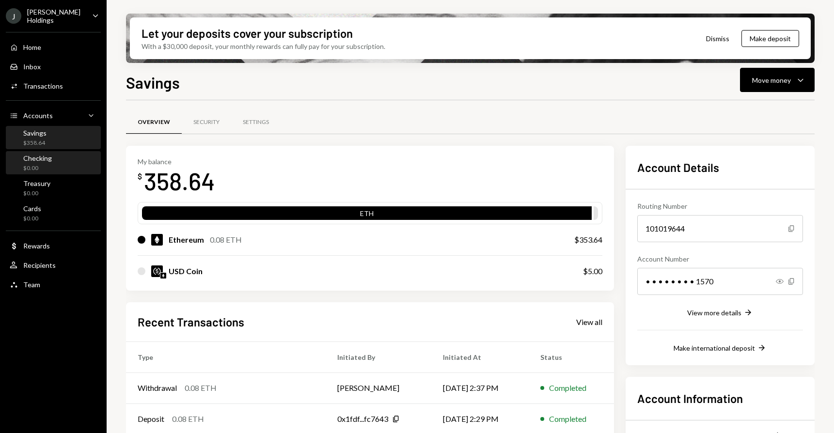
click at [47, 170] on div "$0.00" at bounding box center [37, 168] width 29 height 8
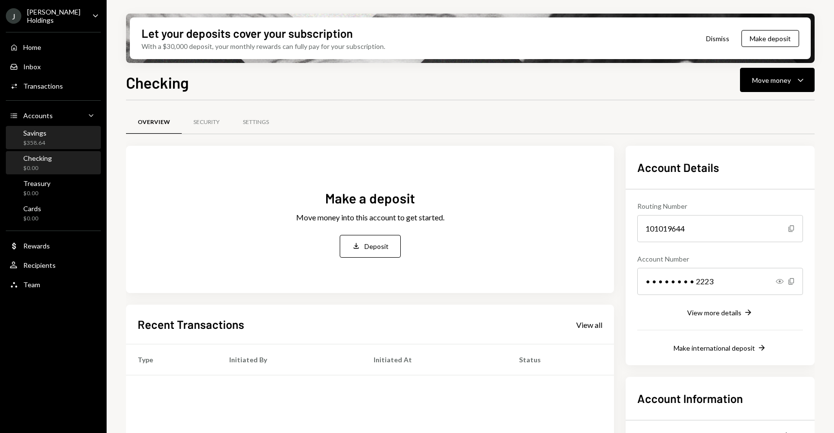
click at [47, 142] on div "Savings $358.64" at bounding box center [53, 138] width 87 height 18
